Goal: Task Accomplishment & Management: Use online tool/utility

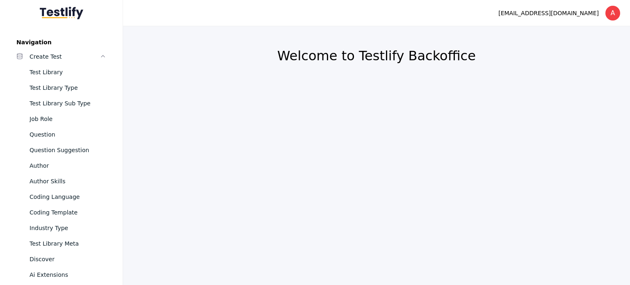
click at [584, 129] on section "Welcome to Testlify Backoffice" at bounding box center [376, 155] width 507 height 259
drag, startPoint x: 627, startPoint y: 100, endPoint x: 623, endPoint y: 100, distance: 4.9
click at [627, 100] on section "Welcome to Testlify Backoffice" at bounding box center [376, 155] width 507 height 259
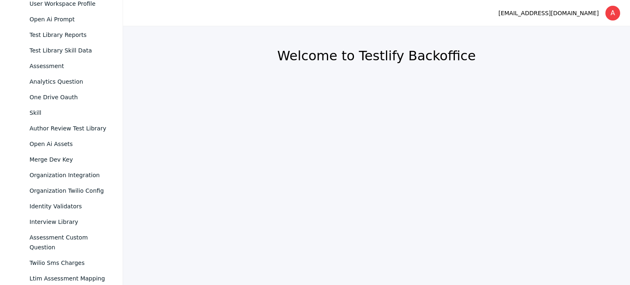
scroll to position [881, 0]
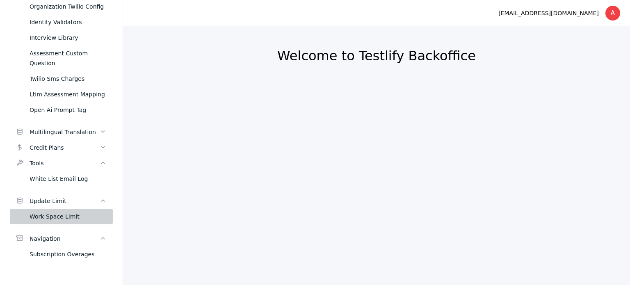
click at [47, 220] on div "Work Space Limit" at bounding box center [68, 217] width 77 height 10
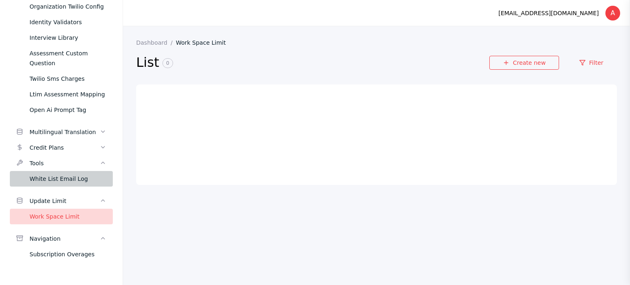
click at [48, 179] on div "White List Email Log" at bounding box center [68, 179] width 77 height 10
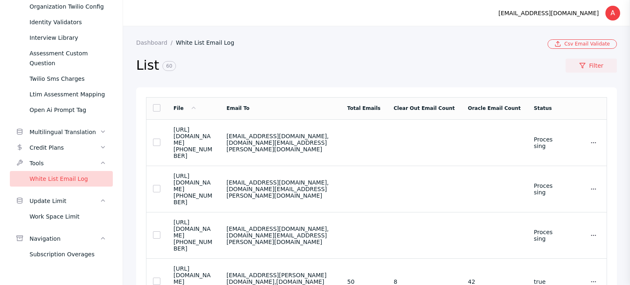
click at [584, 66] on link "Filter" at bounding box center [591, 66] width 51 height 14
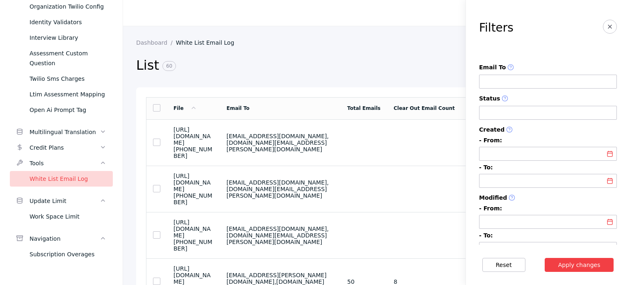
click at [567, 79] on input at bounding box center [548, 82] width 138 height 14
click at [607, 27] on icon "button" at bounding box center [610, 26] width 7 height 7
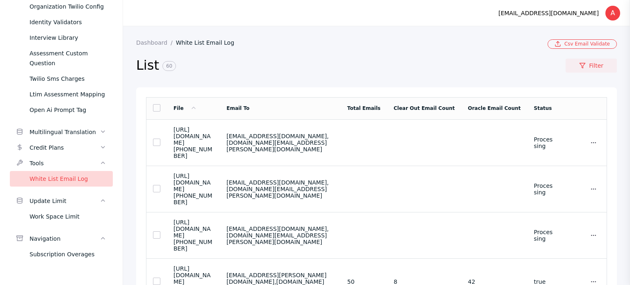
click at [583, 61] on link "Filter" at bounding box center [591, 66] width 51 height 14
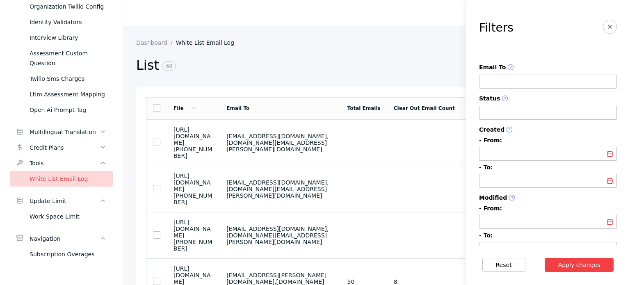
click at [535, 91] on section "Email To Status Created - From: - To: Modified - From: - To:" at bounding box center [548, 160] width 138 height 192
click at [534, 87] on input at bounding box center [548, 82] width 138 height 14
click at [420, 79] on section "List 60" at bounding box center [350, 71] width 429 height 32
click at [607, 23] on button "button" at bounding box center [610, 27] width 14 height 14
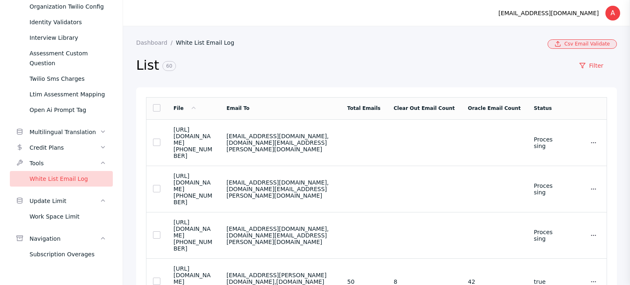
click at [582, 43] on link "Csv Email Validate" at bounding box center [581, 43] width 69 height 9
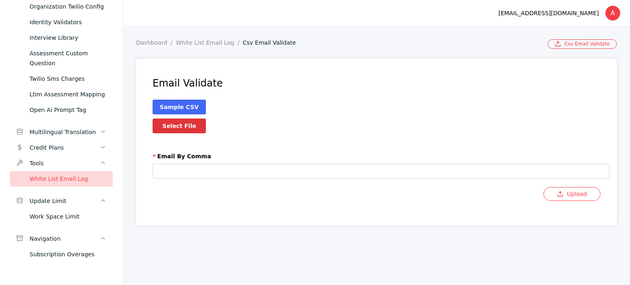
click at [175, 105] on link "Sample CSV" at bounding box center [179, 107] width 39 height 7
click at [629, 59] on section "Dashboard White List Email Log Csv Email Validate Csv Email Validate Csv Email …" at bounding box center [376, 132] width 507 height 212
click at [614, 100] on section "Email Validate Sample CSV Select File Email By Comma Upload" at bounding box center [376, 142] width 481 height 167
